Goal: Find specific page/section: Find specific page/section

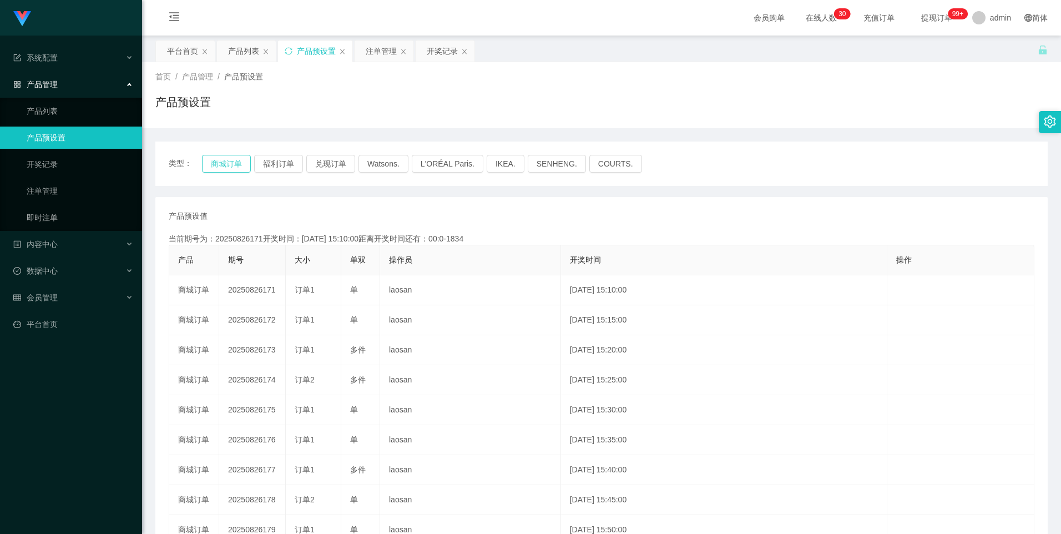
click at [222, 165] on button "商城订单" at bounding box center [226, 164] width 49 height 18
click at [229, 168] on button "商城订单" at bounding box center [226, 164] width 49 height 18
click at [224, 153] on div "类型： 商城订单 福利订单 兑现订单 Watsons. L'ORÉAL Paris. IKEA. SENHENG. COURTS." at bounding box center [601, 163] width 892 height 44
click at [217, 163] on button "商城订单" at bounding box center [226, 164] width 49 height 18
click at [224, 164] on button "商城订单" at bounding box center [226, 164] width 49 height 18
